Goal: Information Seeking & Learning: Learn about a topic

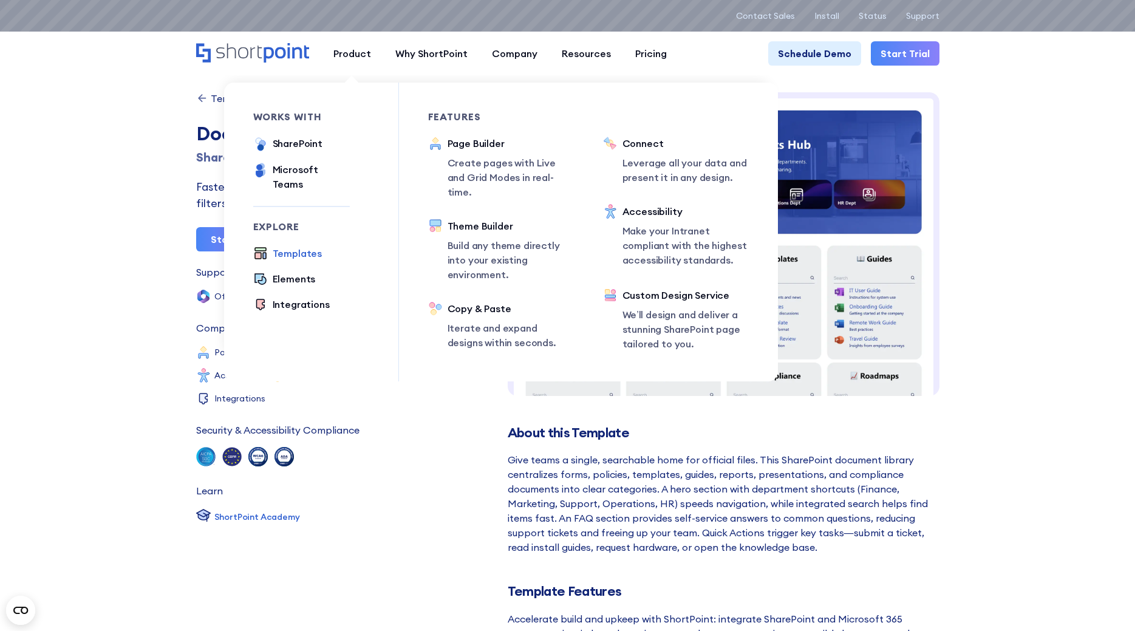
click at [304, 246] on div "Templates" at bounding box center [298, 253] width 50 height 15
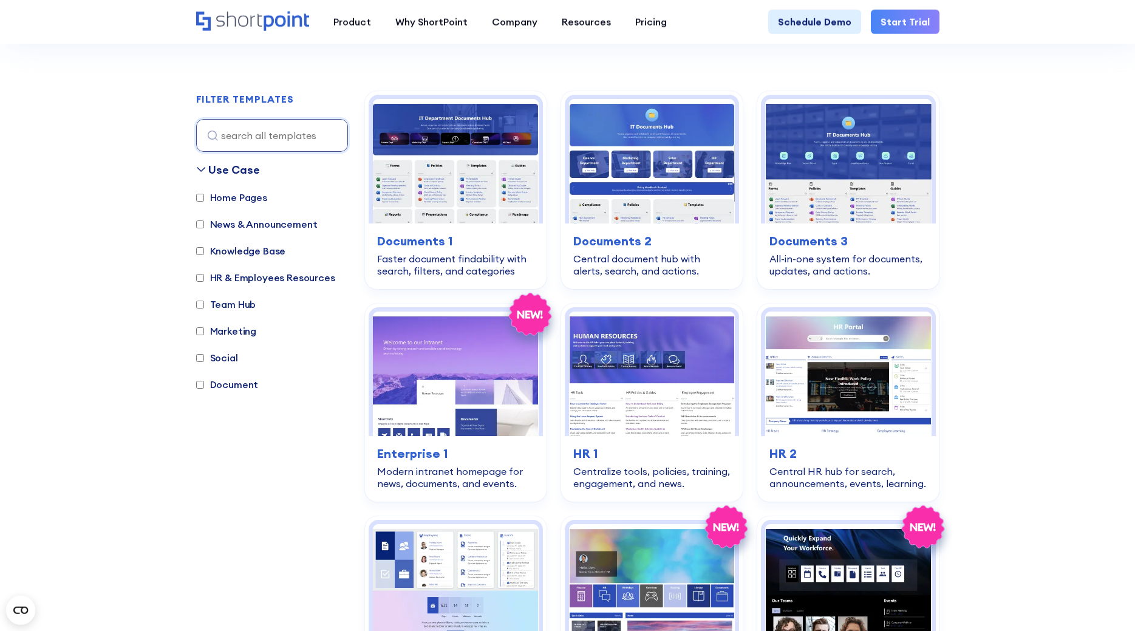
scroll to position [310, 0]
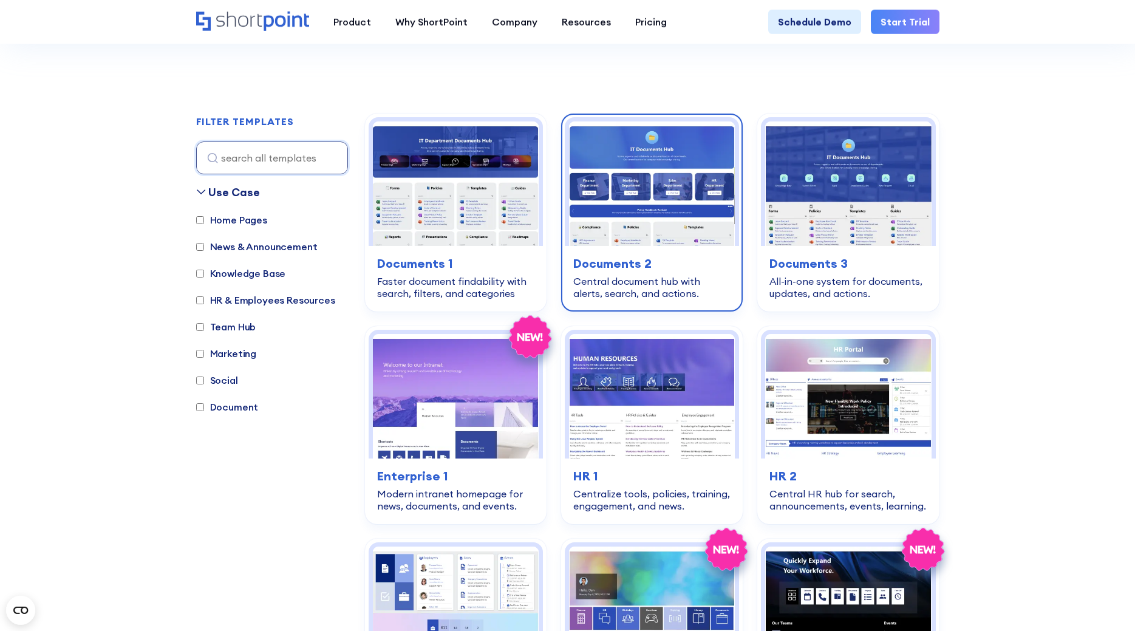
click at [688, 168] on img at bounding box center [652, 183] width 166 height 125
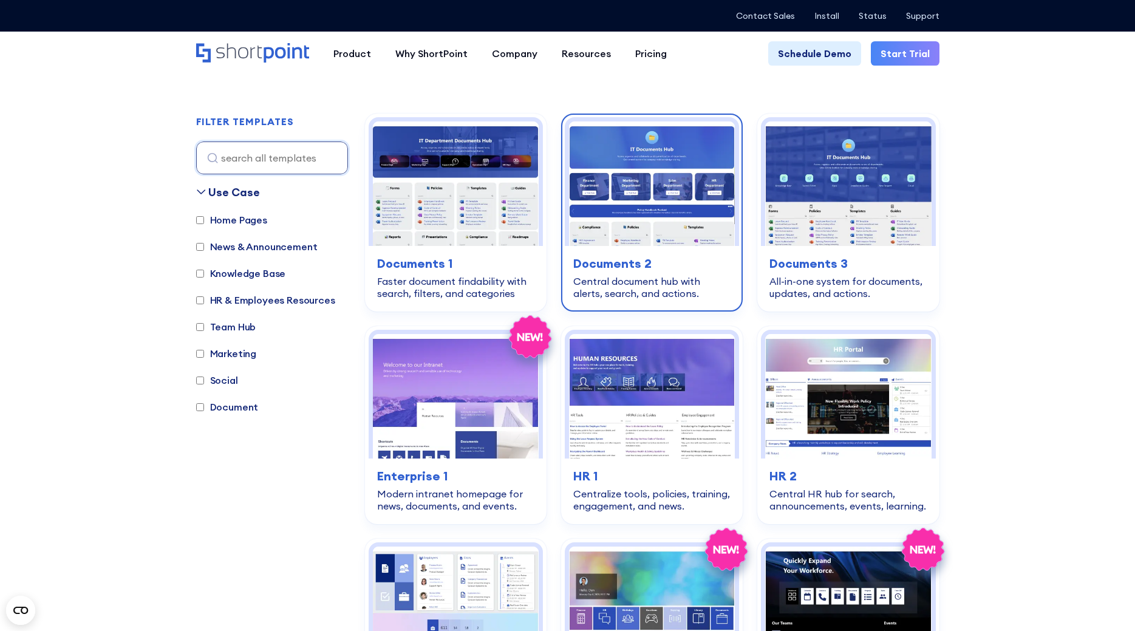
scroll to position [310, 0]
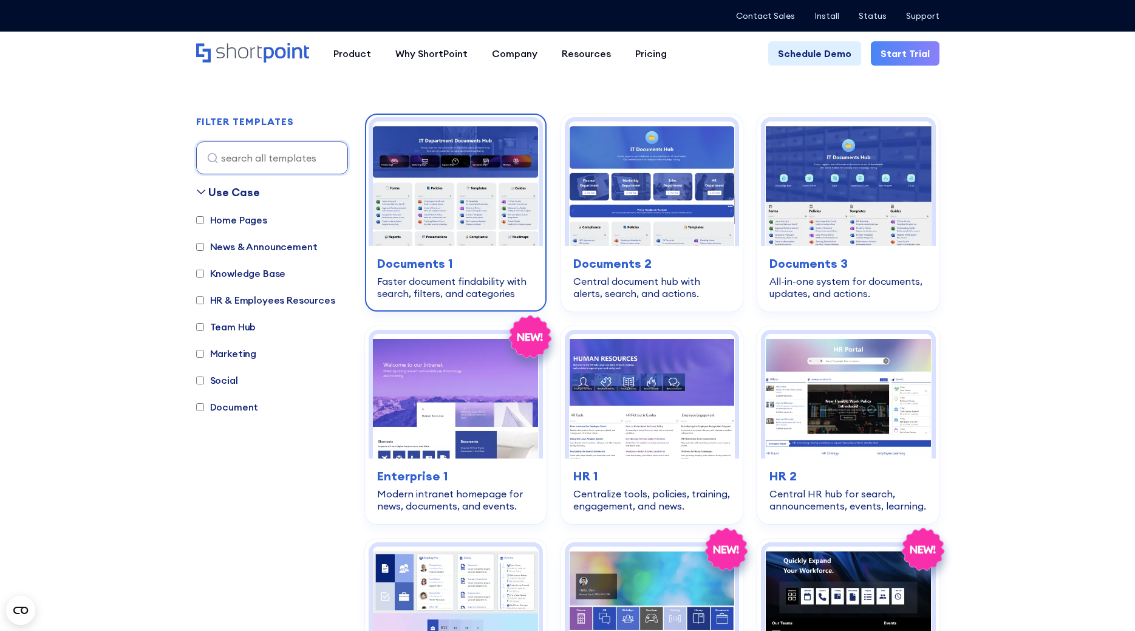
click at [474, 203] on img at bounding box center [456, 183] width 166 height 125
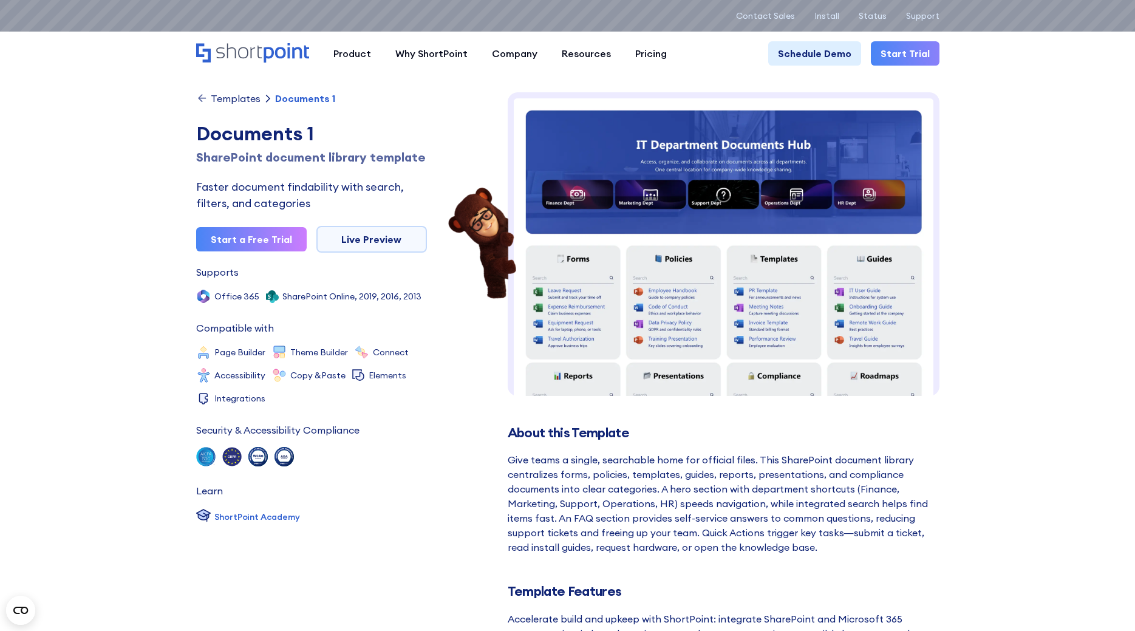
click at [696, 222] on img at bounding box center [724, 499] width 432 height 815
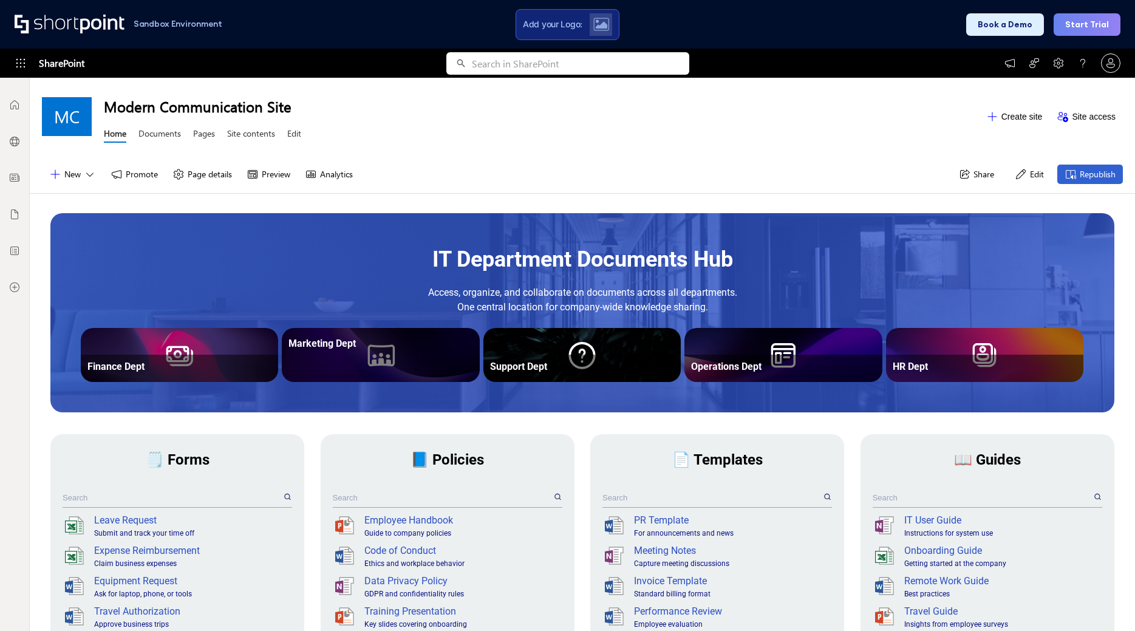
click at [354, 354] on div "Marketing Dept" at bounding box center [381, 344] width 190 height 24
click at [380, 349] on div "Marketing Dept" at bounding box center [381, 344] width 184 height 12
click at [347, 341] on div "Marketing Dept" at bounding box center [381, 344] width 184 height 12
click at [385, 349] on div "Marketing Dept" at bounding box center [381, 344] width 184 height 12
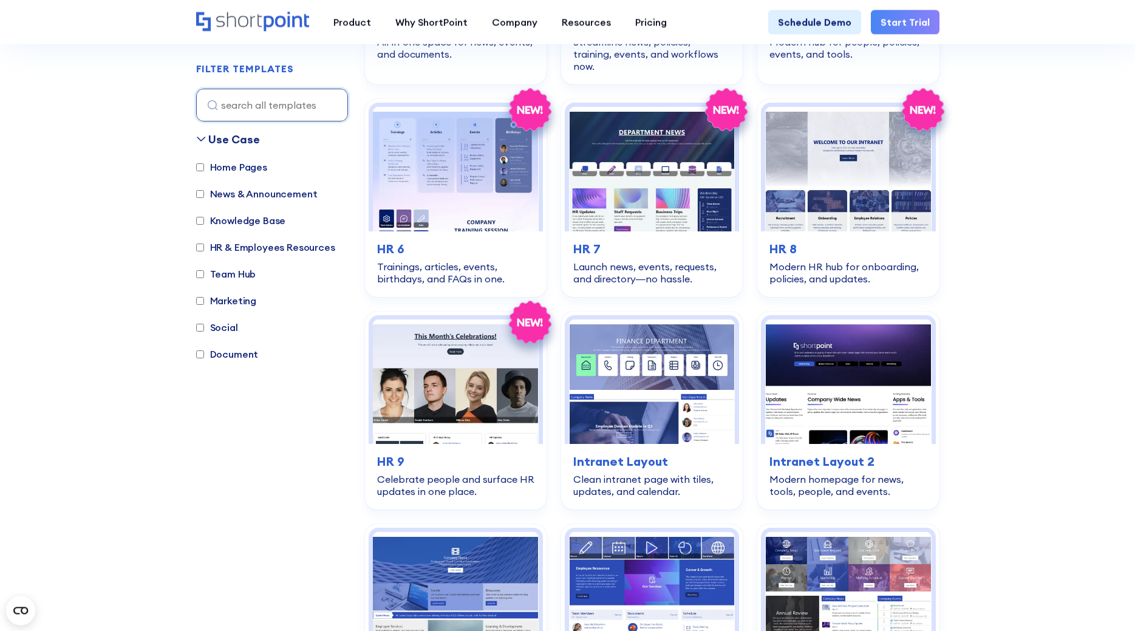
scroll to position [1178, 0]
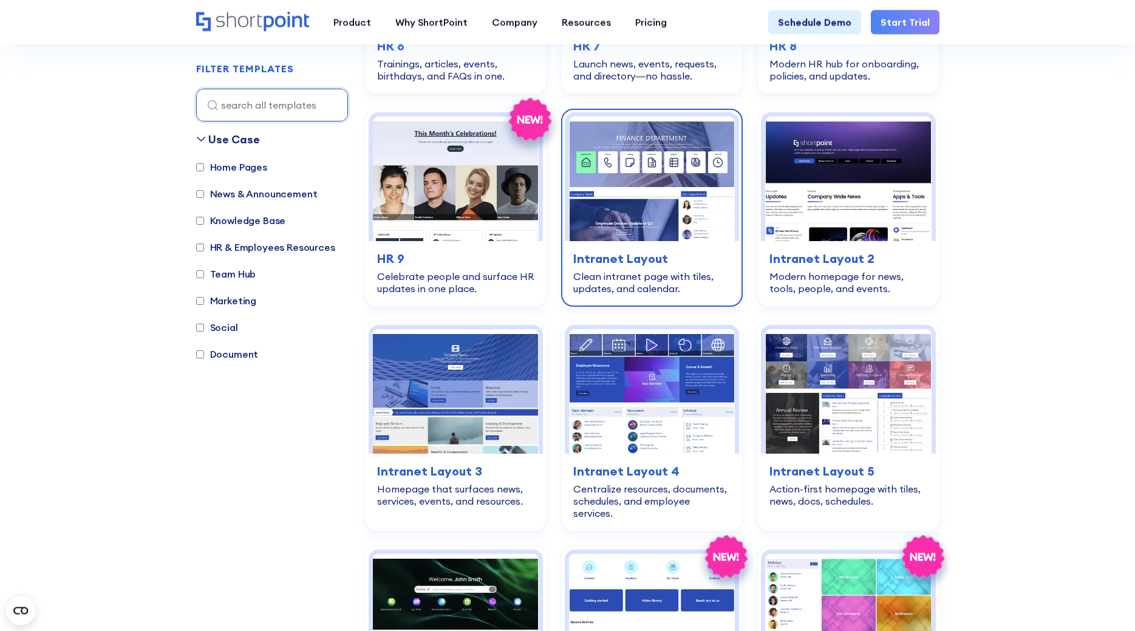
click at [643, 277] on div "Clean intranet page with tiles, updates, and calendar." at bounding box center [651, 282] width 157 height 24
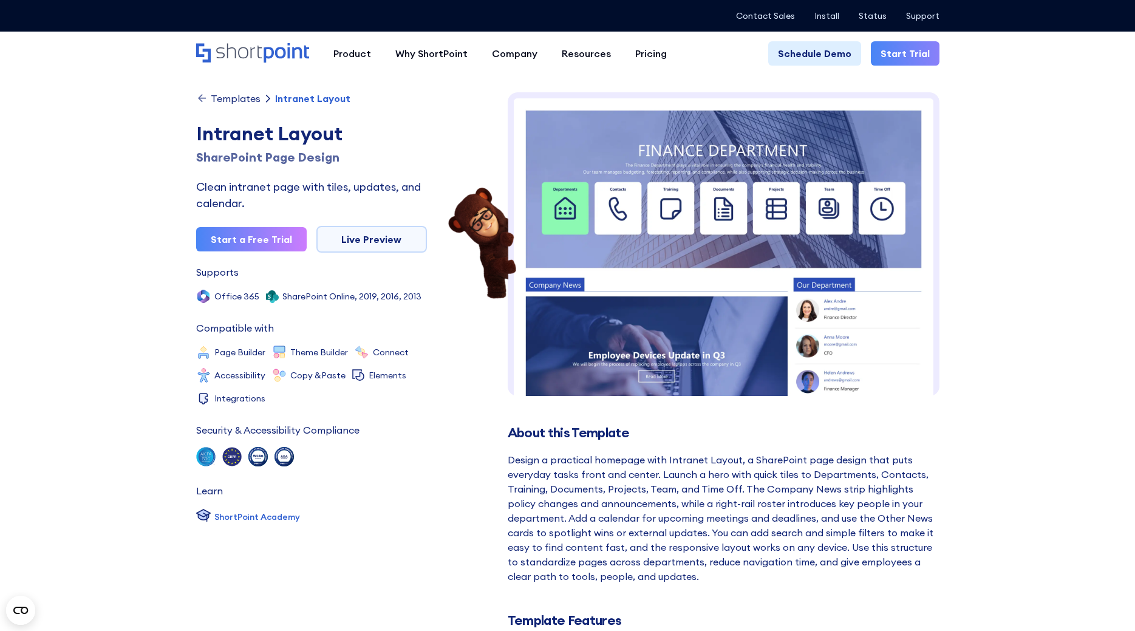
click at [687, 275] on img at bounding box center [724, 344] width 432 height 505
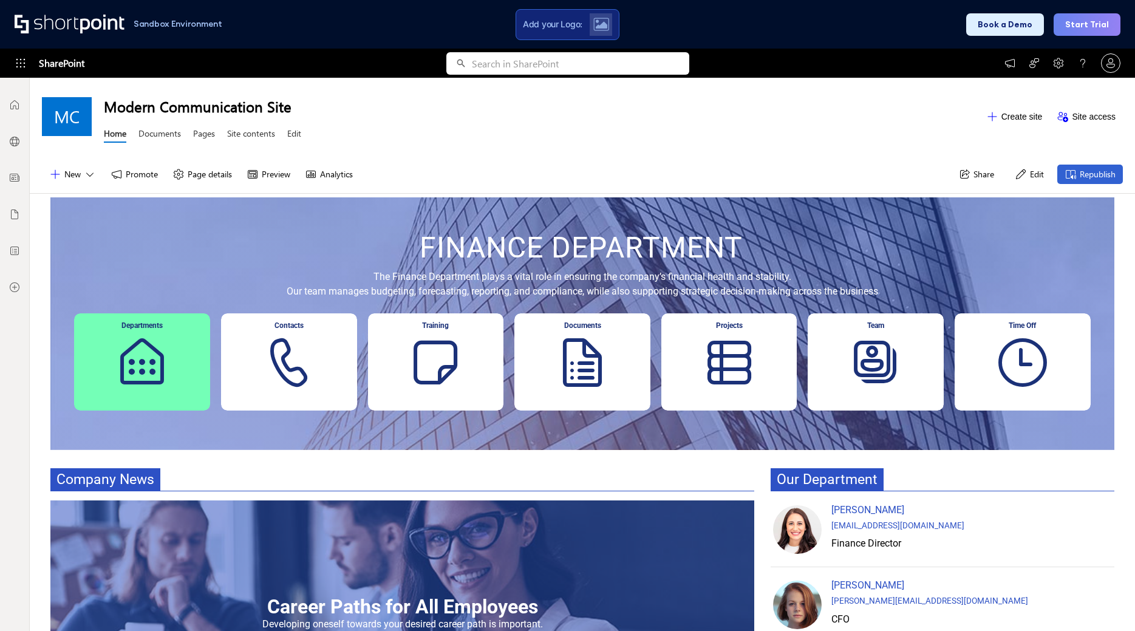
click at [130, 361] on div "Departments" at bounding box center [142, 361] width 136 height 97
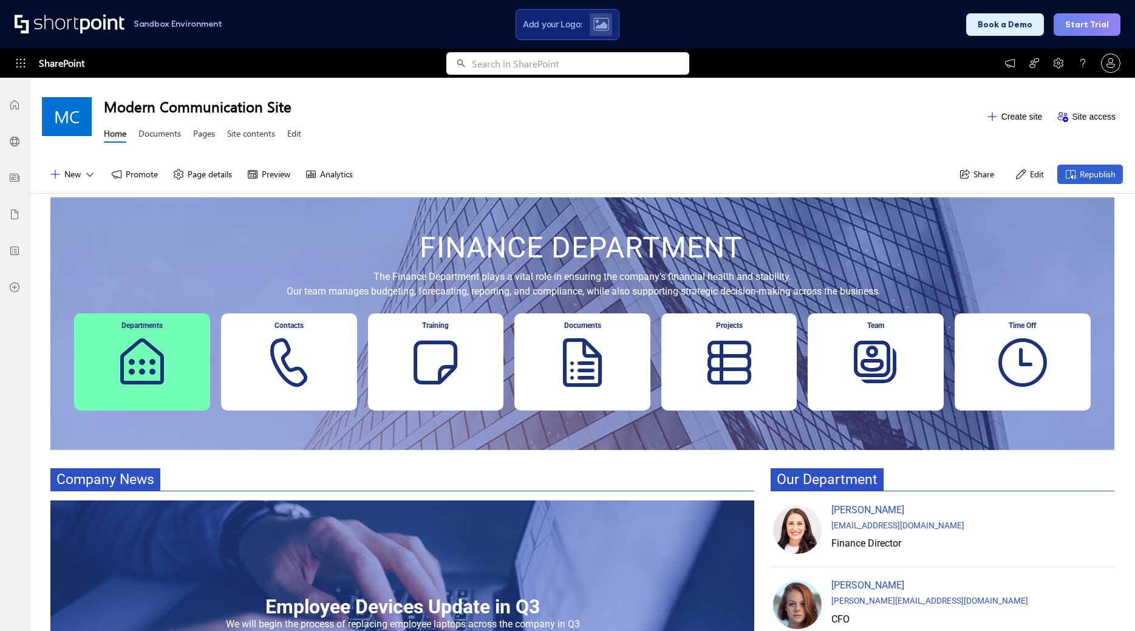
click at [146, 367] on div "Departments" at bounding box center [142, 361] width 136 height 97
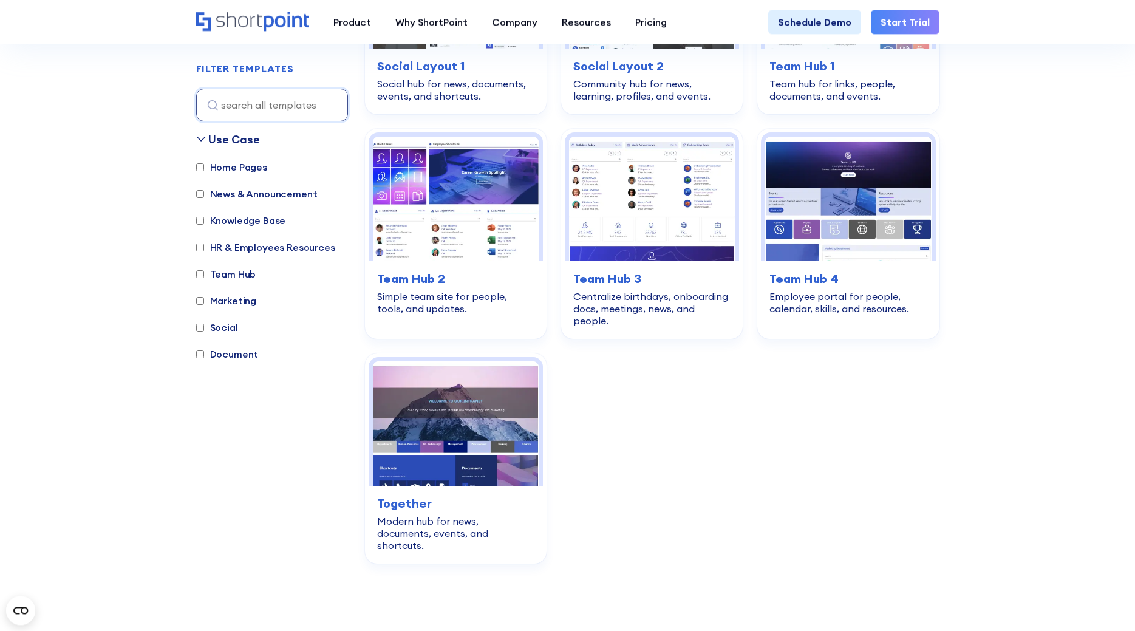
scroll to position [2654, 0]
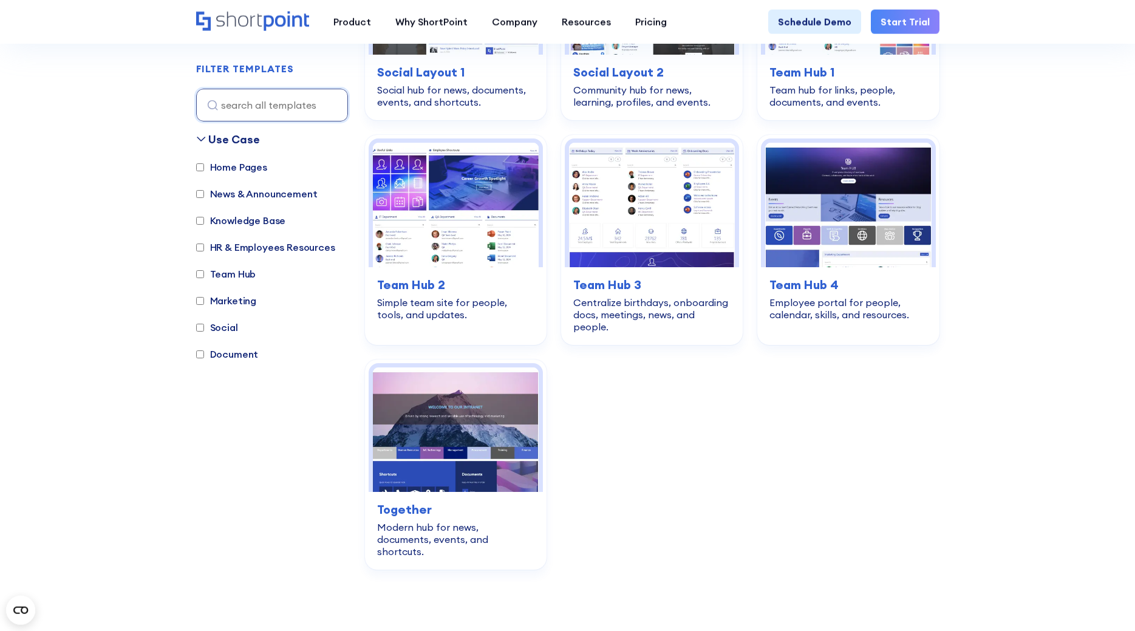
click at [250, 168] on label "Home Pages" at bounding box center [231, 167] width 71 height 15
click at [204, 168] on input "Home Pages" at bounding box center [200, 167] width 8 height 8
checkbox input "true"
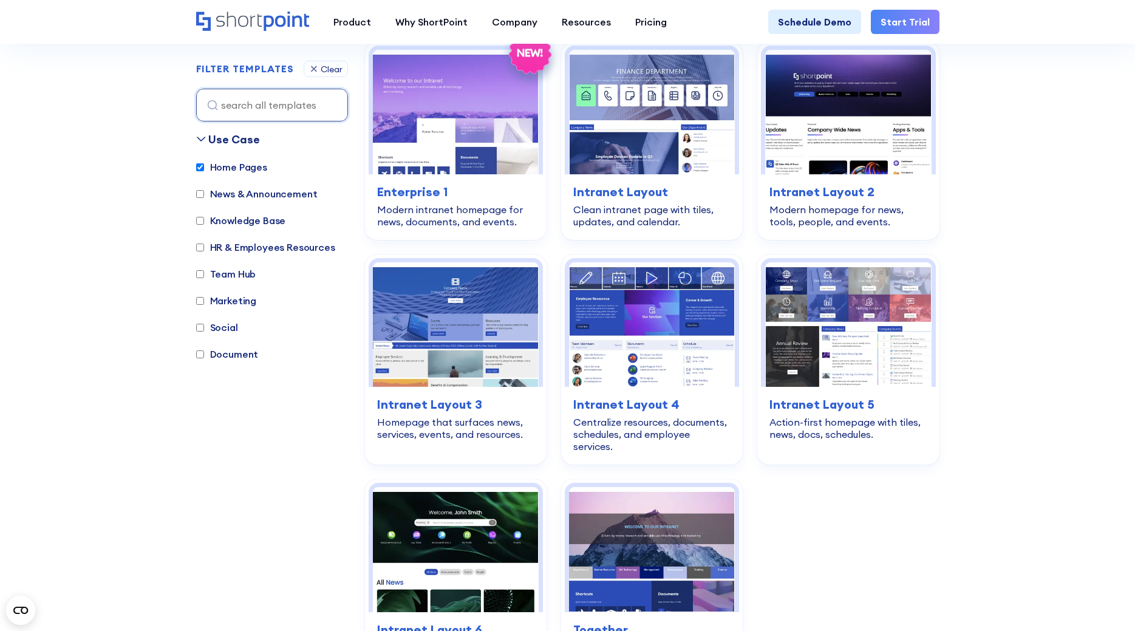
scroll to position [363, 0]
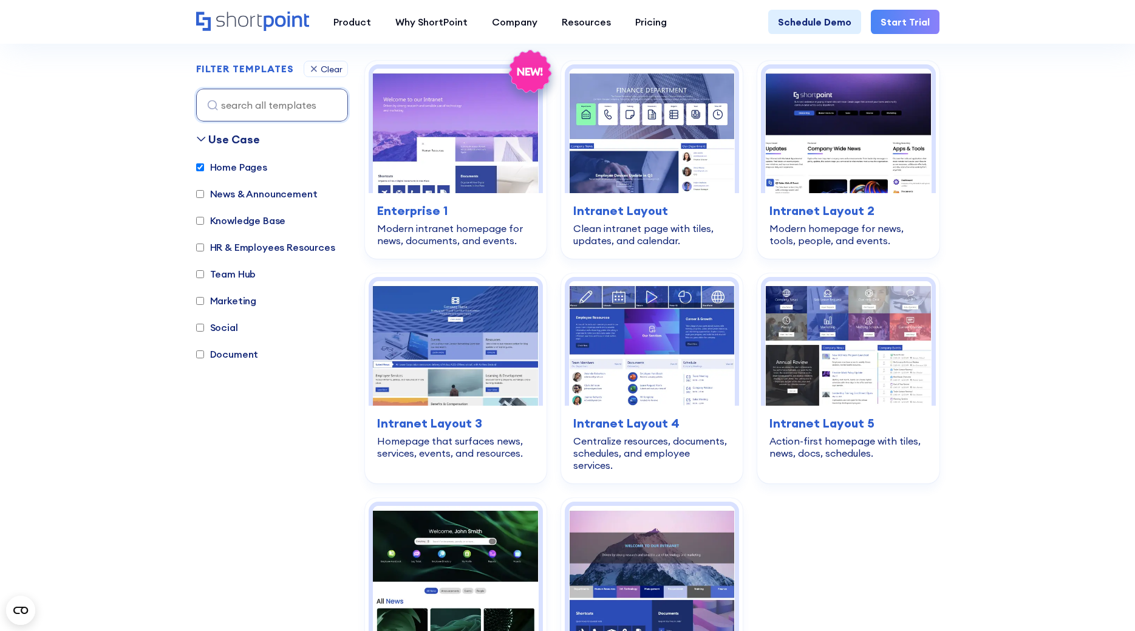
click at [199, 220] on input "Knowledge Base" at bounding box center [200, 221] width 8 height 8
checkbox input "true"
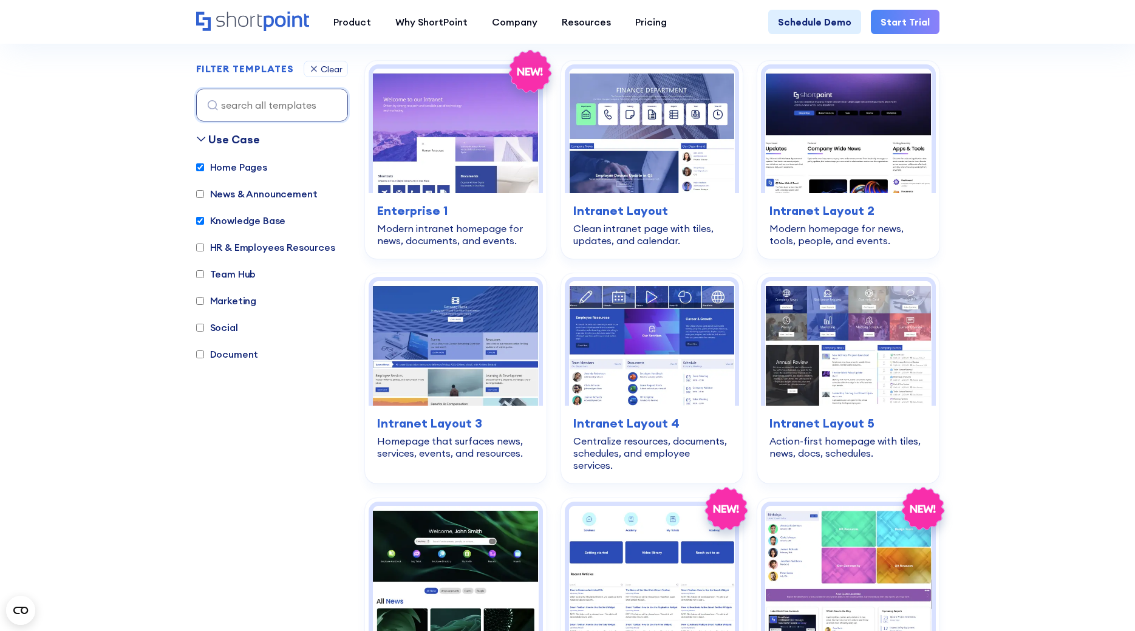
drag, startPoint x: 203, startPoint y: 272, endPoint x: 193, endPoint y: 293, distance: 23.9
click at [202, 275] on input "Team Hub" at bounding box center [200, 274] width 8 height 8
checkbox input "true"
click at [202, 298] on input "Marketing" at bounding box center [200, 301] width 8 height 8
checkbox input "true"
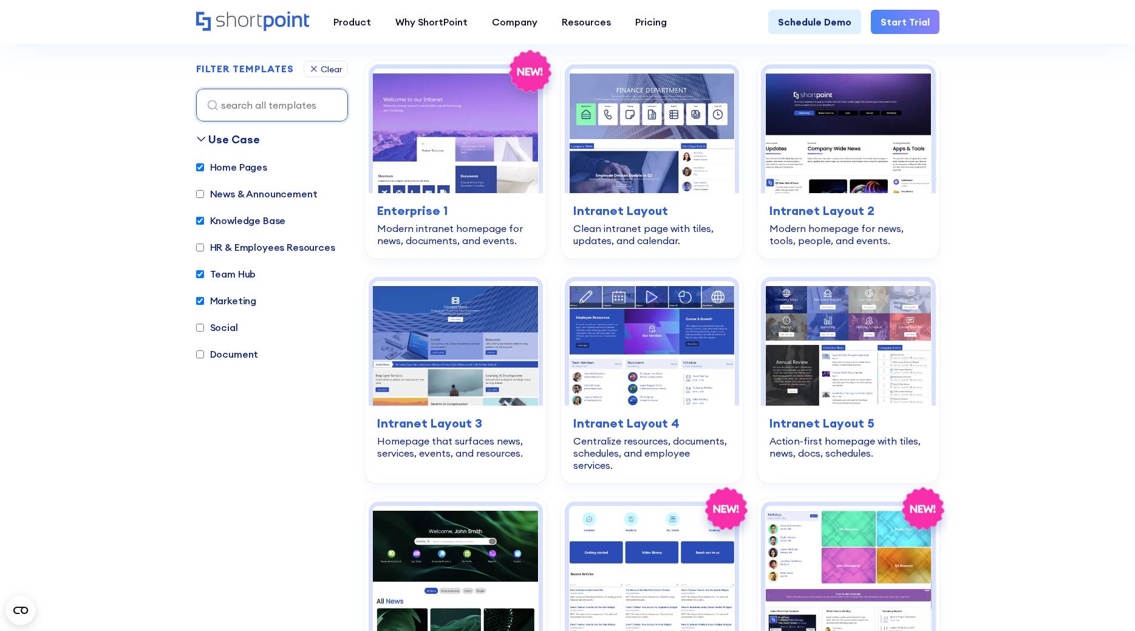
click at [202, 355] on input "Document" at bounding box center [200, 355] width 8 height 8
checkbox input "true"
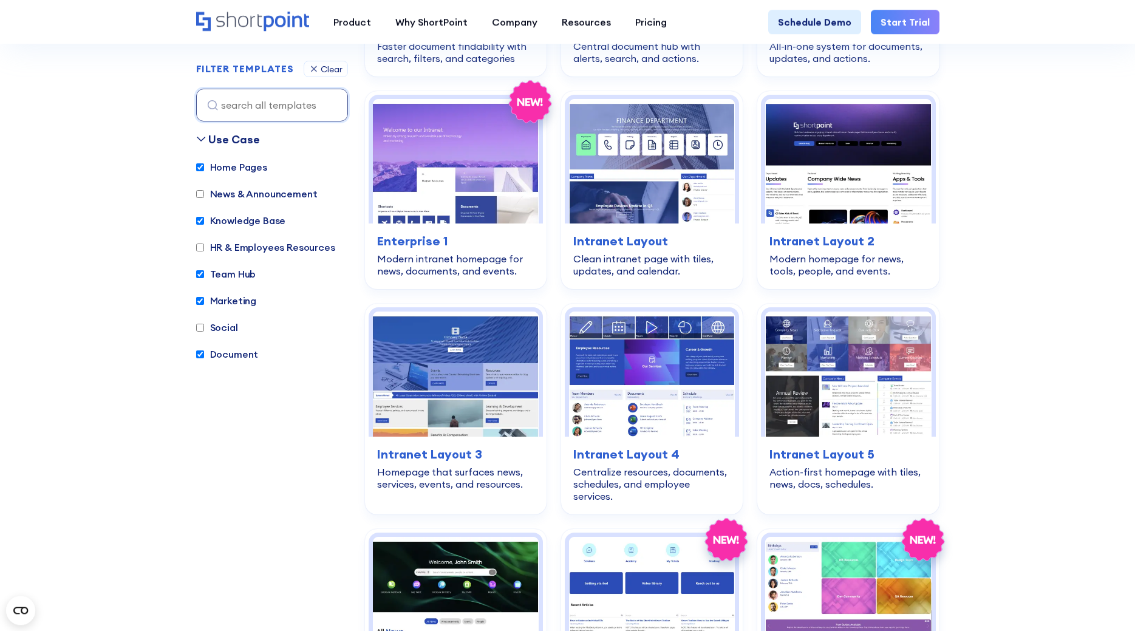
scroll to position [665, 0]
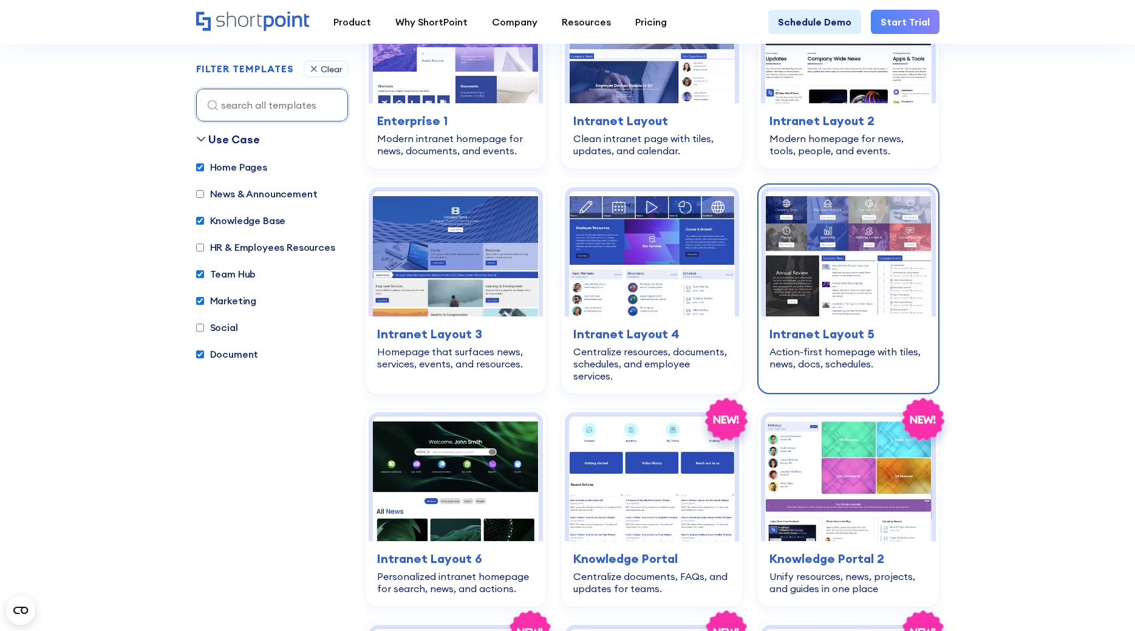
click at [869, 303] on img at bounding box center [848, 253] width 166 height 125
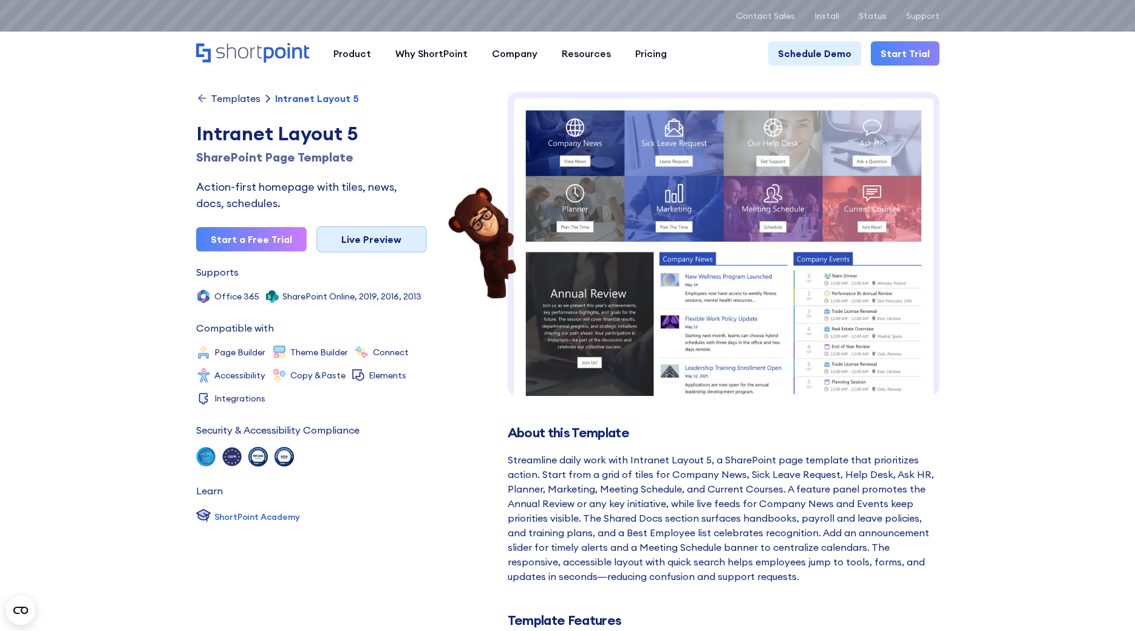
click at [383, 241] on link "Live Preview" at bounding box center [372, 239] width 111 height 27
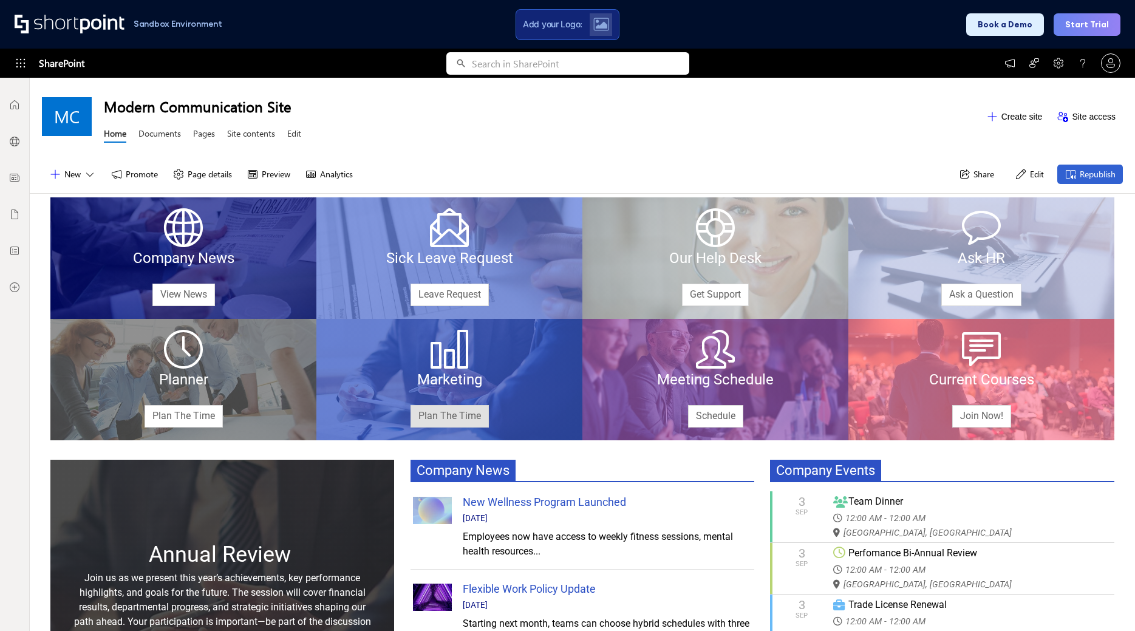
click at [457, 419] on link "Plan The Time" at bounding box center [450, 416] width 78 height 22
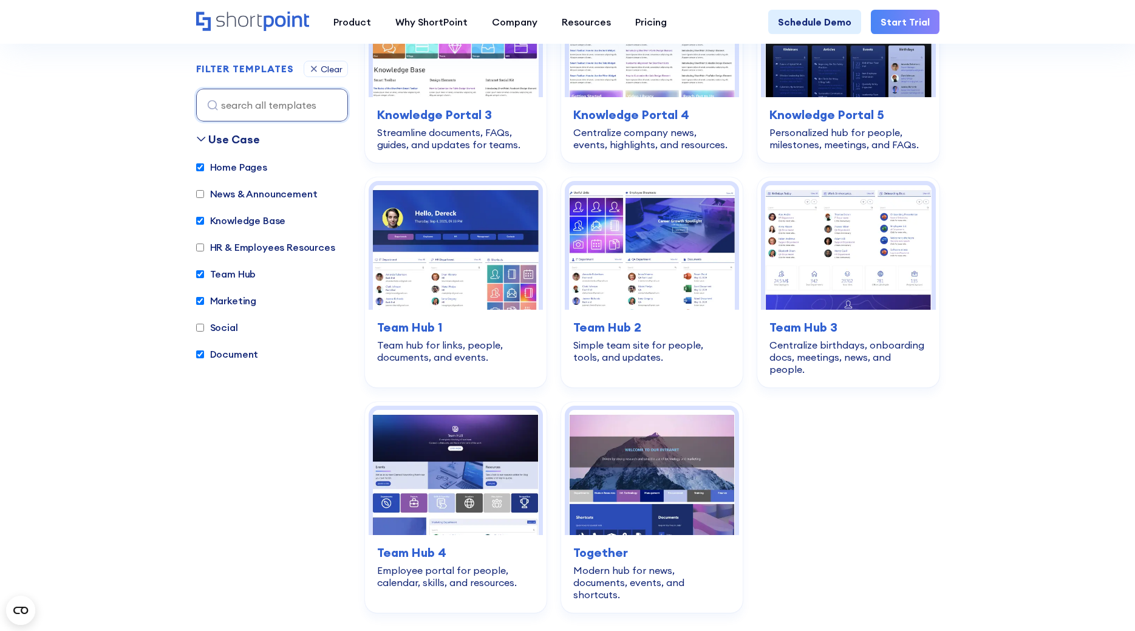
scroll to position [1344, 0]
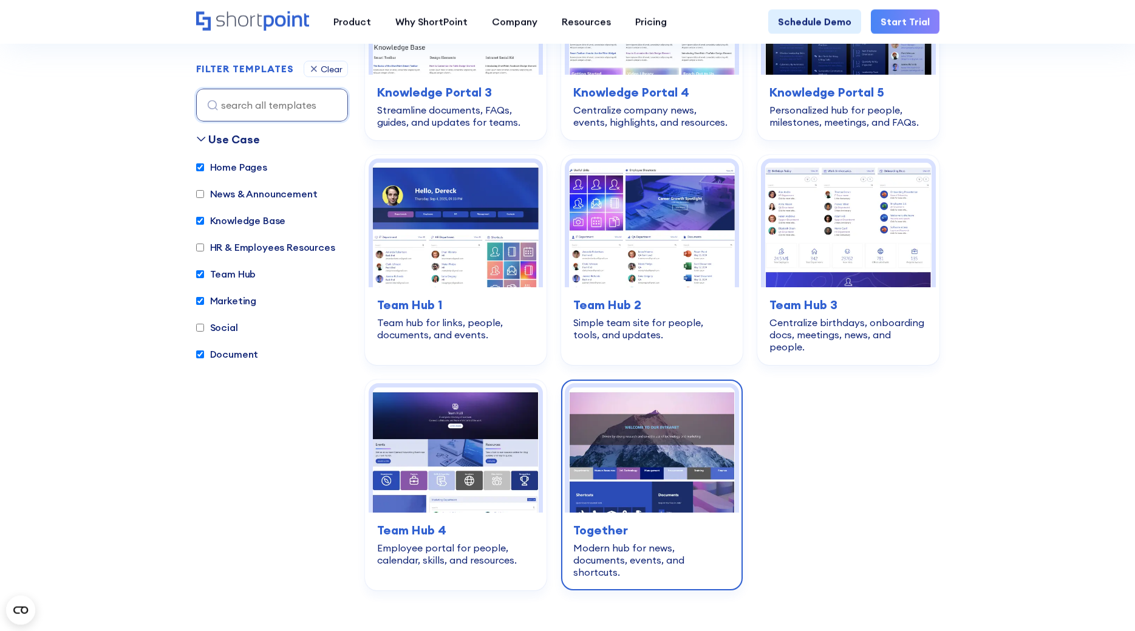
click at [638, 448] on img at bounding box center [652, 450] width 166 height 125
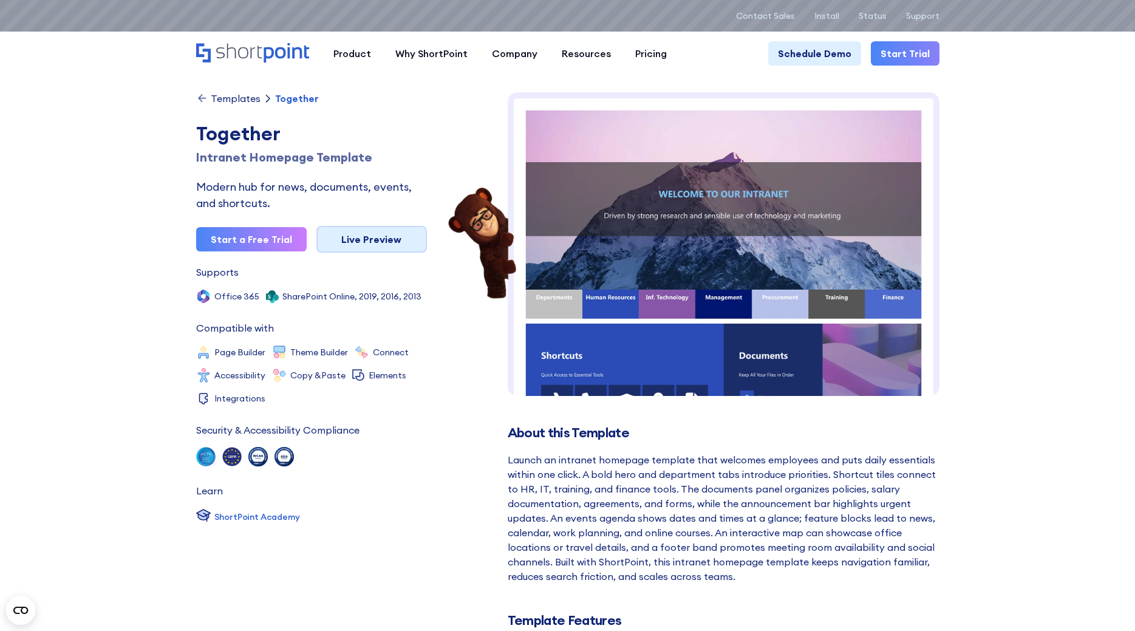
click at [378, 241] on link "Live Preview" at bounding box center [372, 239] width 111 height 27
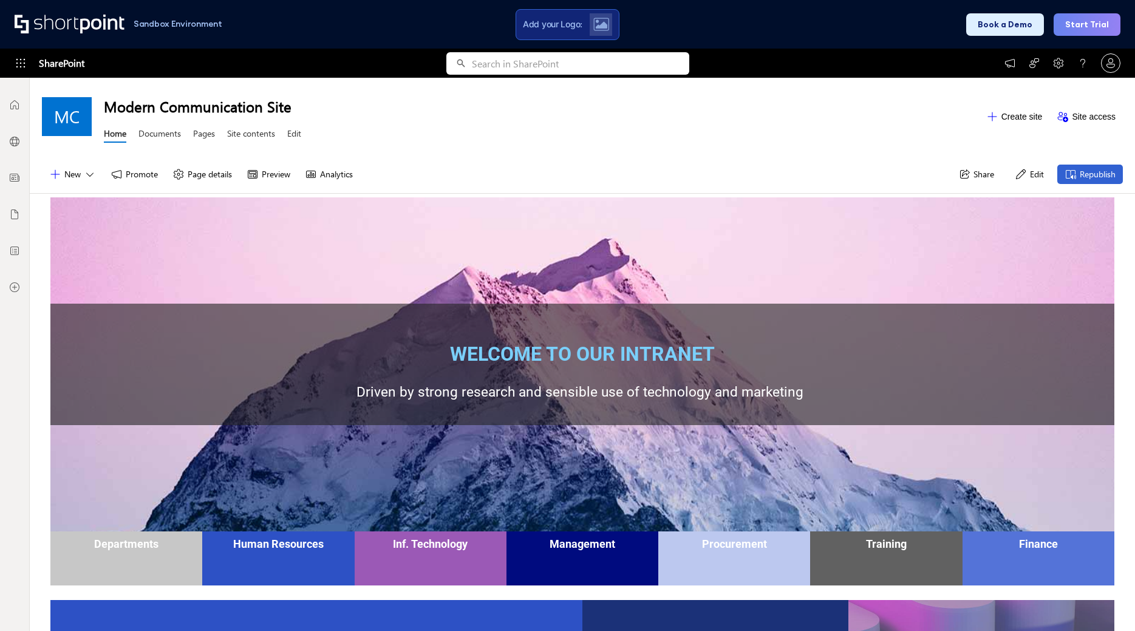
click at [132, 545] on div "Departments" at bounding box center [126, 544] width 146 height 13
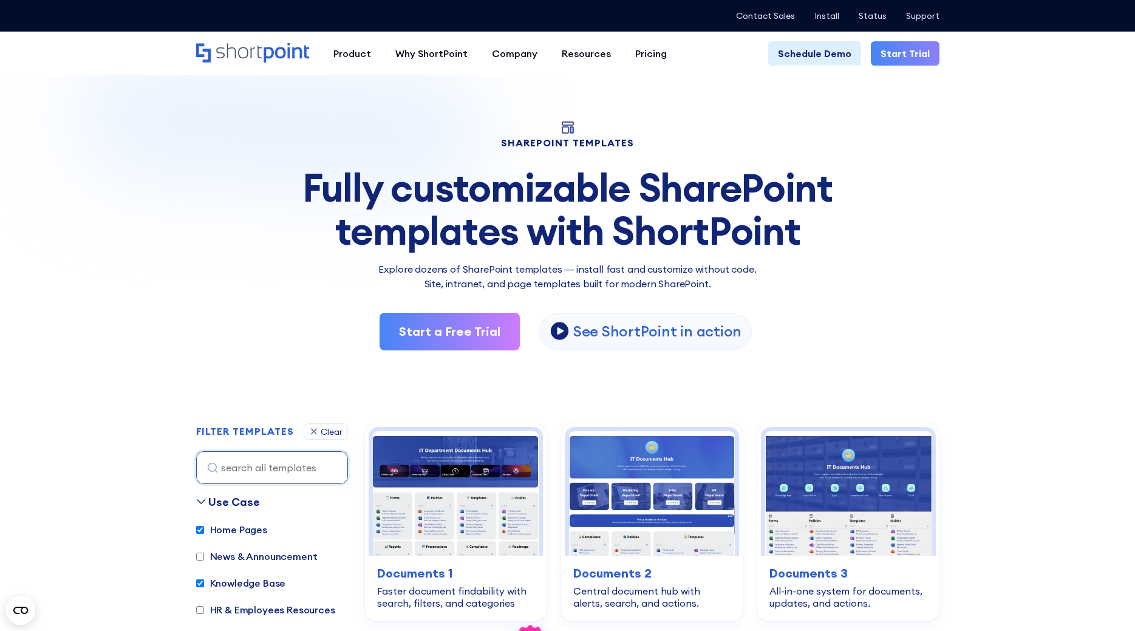
scroll to position [1344, 0]
